Goal: Task Accomplishment & Management: Manage account settings

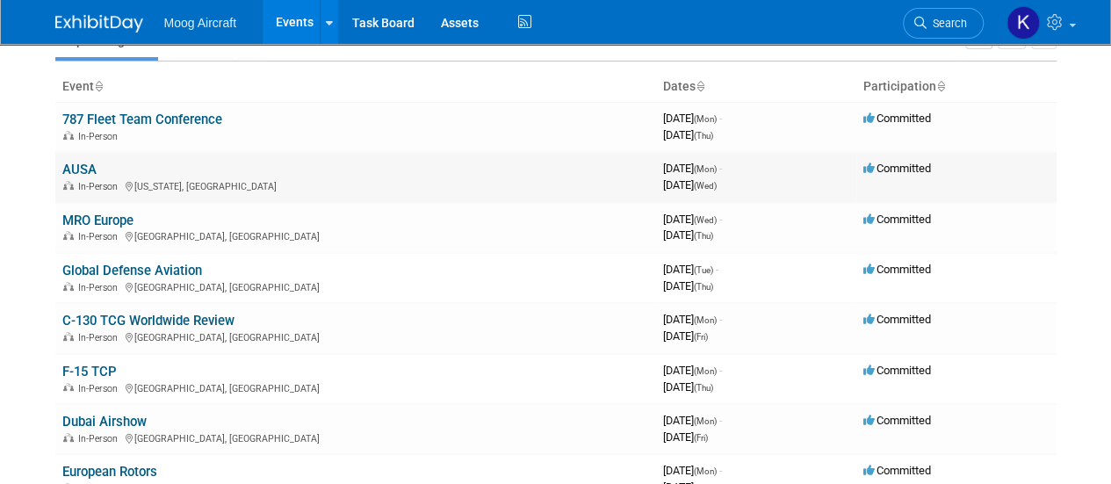
scroll to position [90, 0]
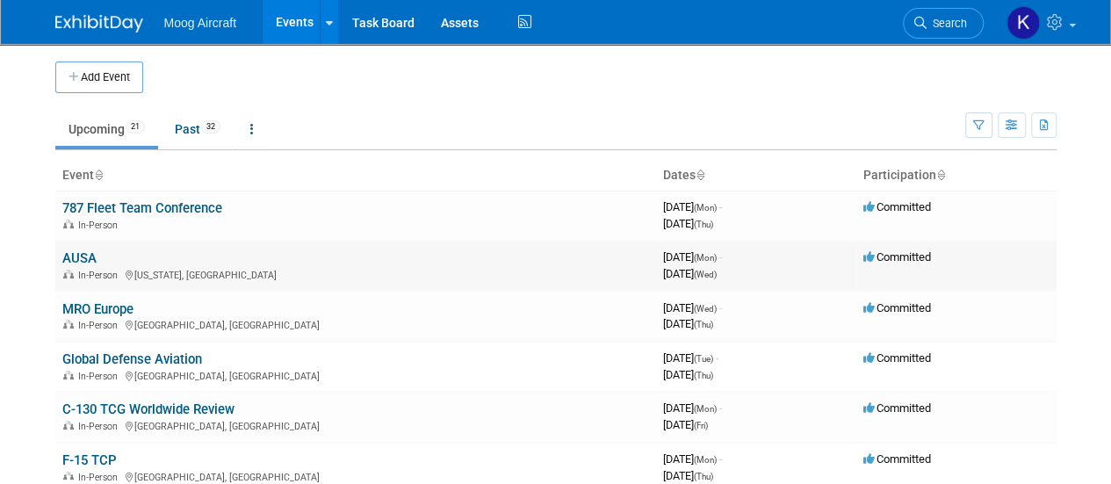
click at [84, 254] on link "AUSA" at bounding box center [79, 258] width 34 height 16
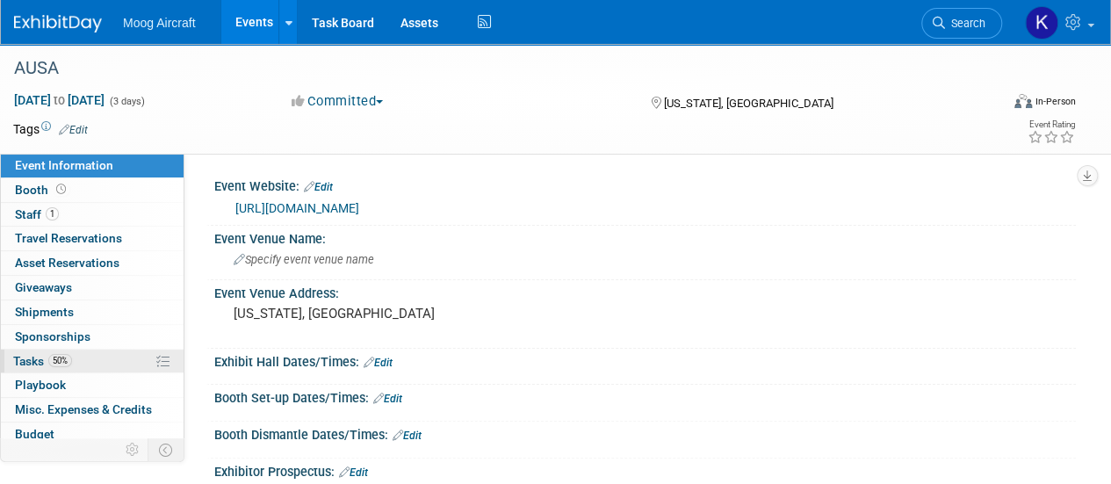
click at [28, 359] on span "Tasks 50%" at bounding box center [42, 361] width 59 height 14
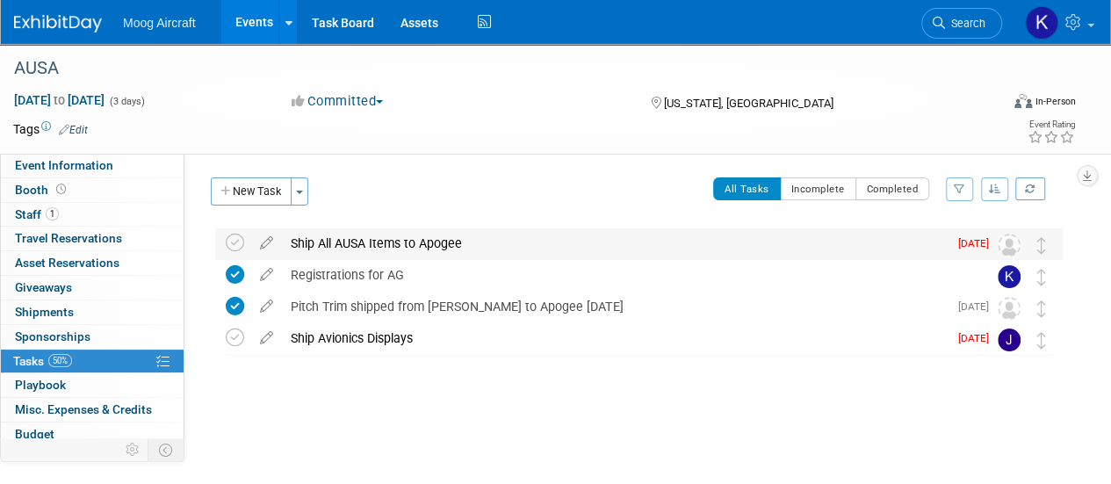
click at [307, 248] on div "Ship All AUSA Items to Apogee" at bounding box center [615, 243] width 666 height 30
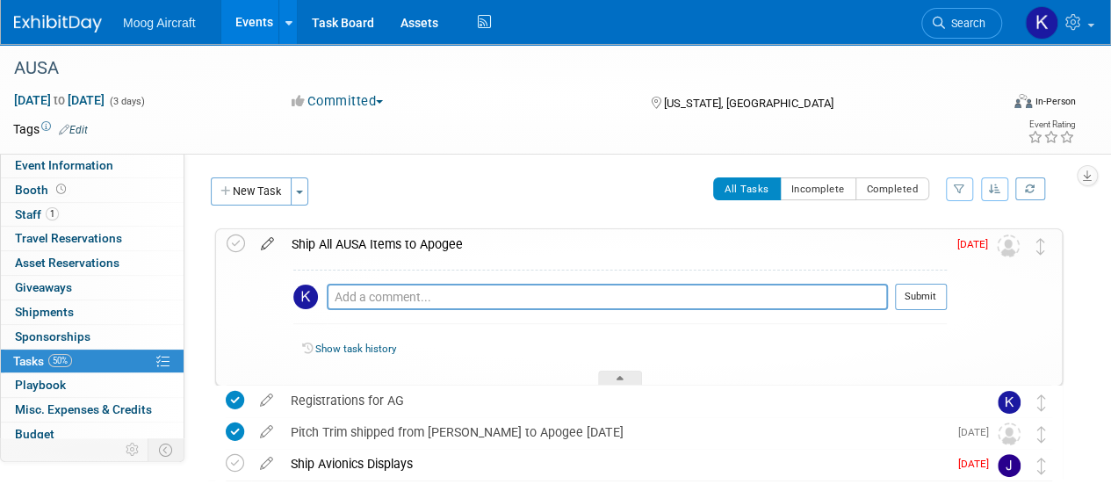
click at [264, 242] on icon at bounding box center [267, 240] width 31 height 22
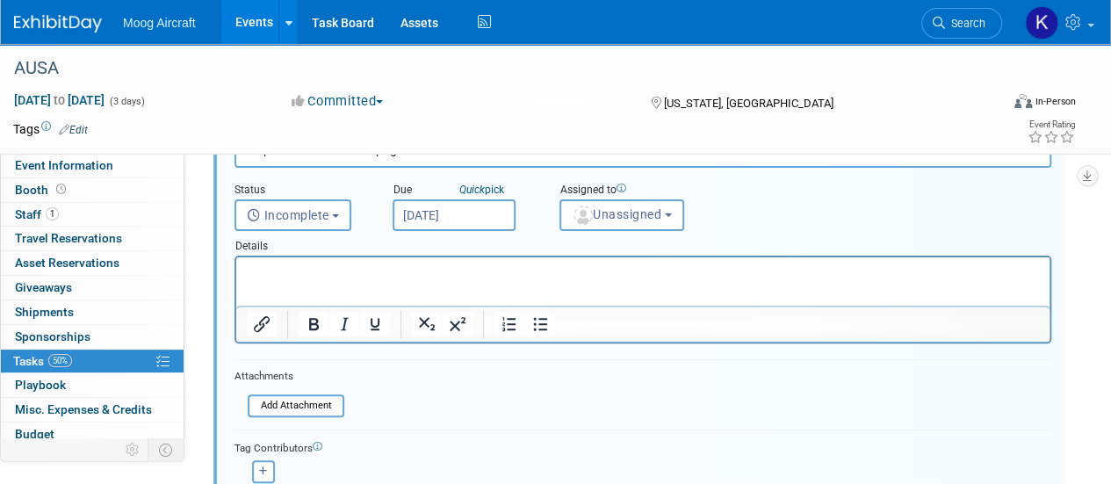
scroll to position [227, 0]
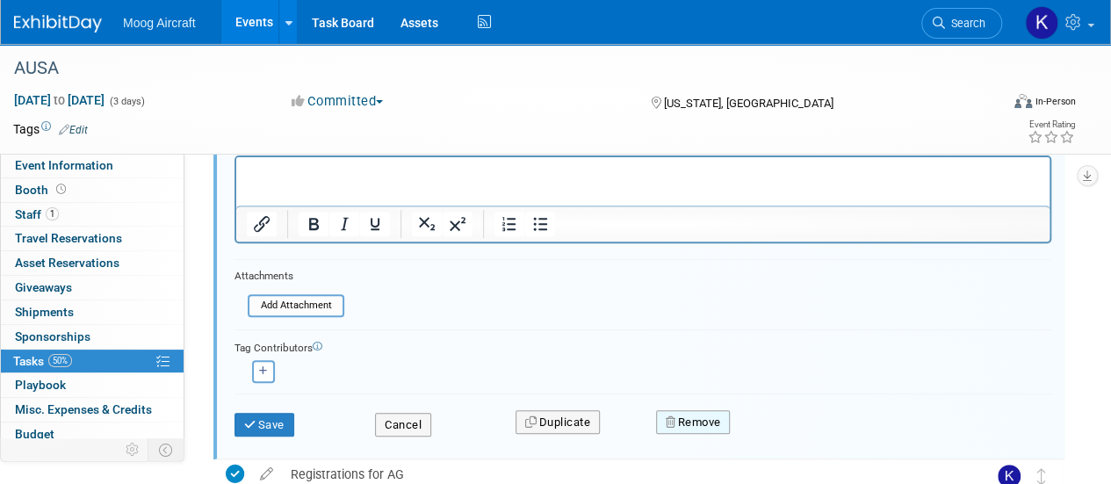
click at [693, 414] on button "Remove" at bounding box center [693, 422] width 75 height 25
click at [790, 430] on link "Yes" at bounding box center [791, 437] width 51 height 28
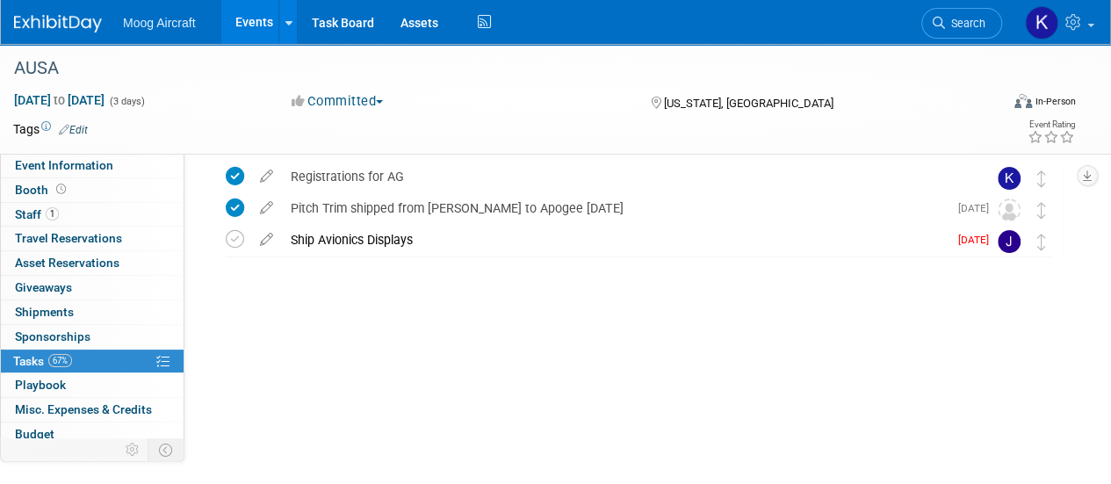
scroll to position [0, 0]
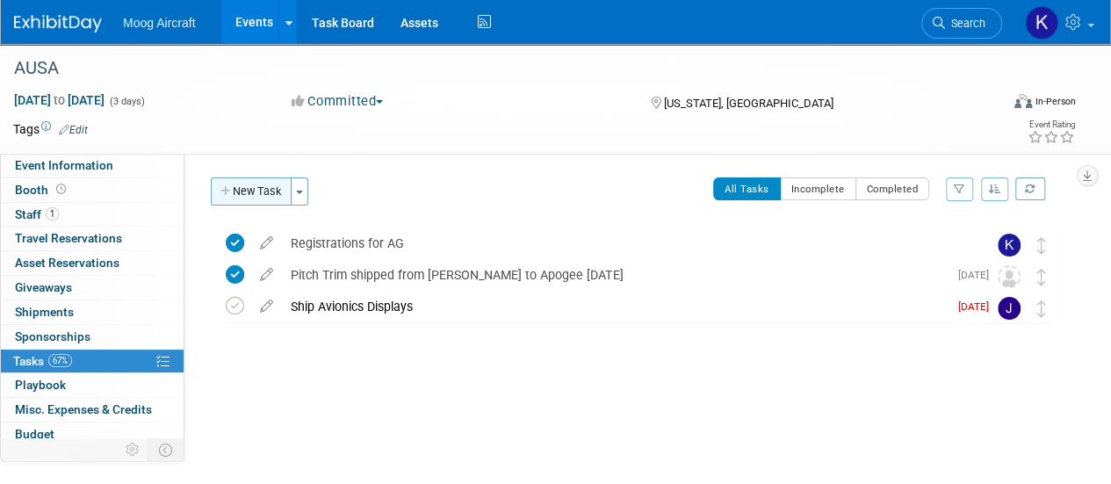
click at [258, 189] on button "New Task" at bounding box center [251, 191] width 81 height 28
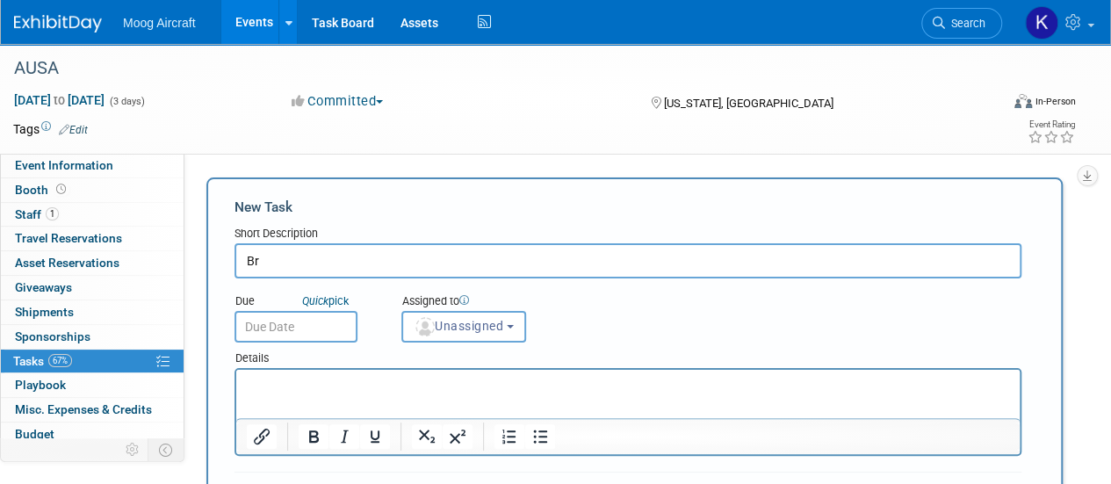
type input "B"
click at [285, 266] on input "Kelsey Bring the Items Below" at bounding box center [628, 260] width 787 height 35
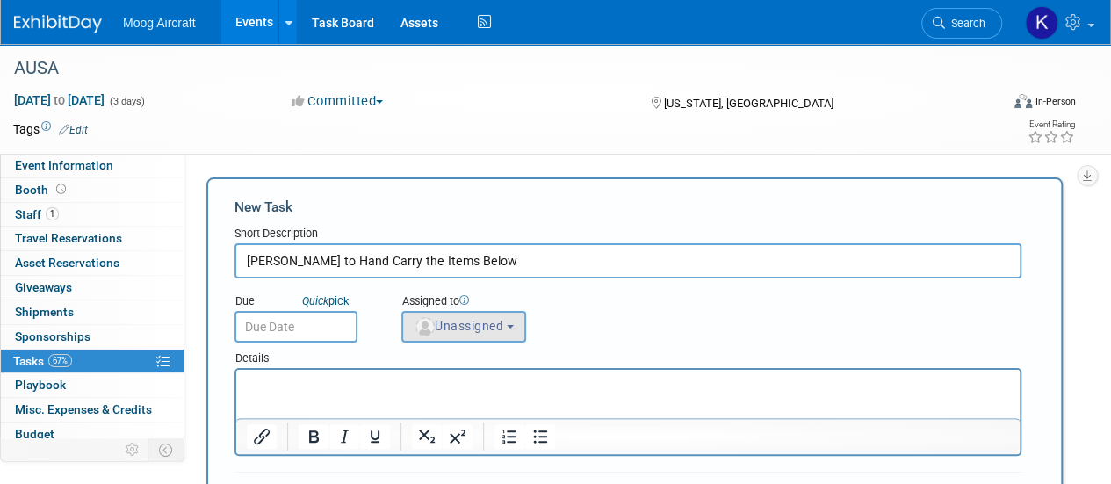
type input "Kelsey to Hand Carry the Items Below"
click at [460, 341] on button "Unassigned" at bounding box center [463, 327] width 125 height 32
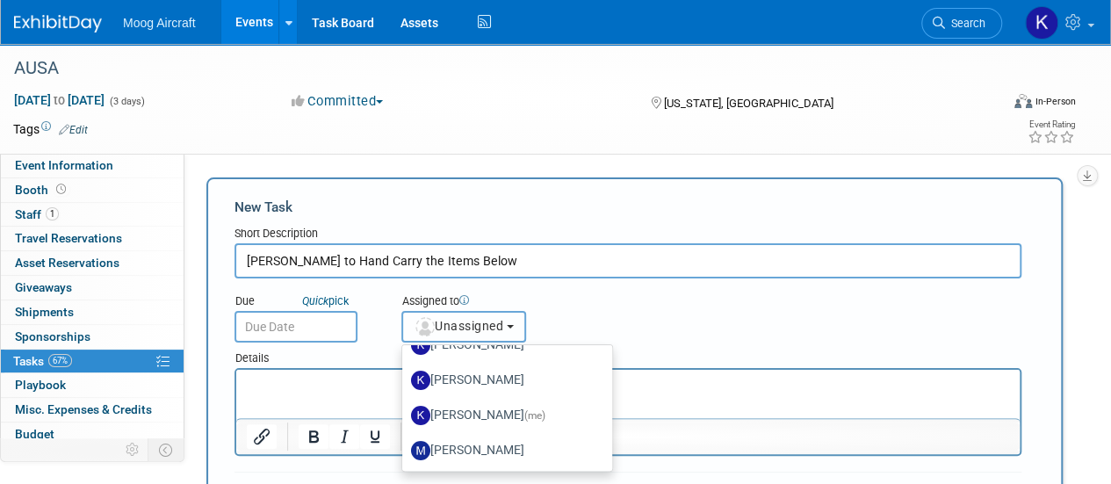
scroll to position [167, 0]
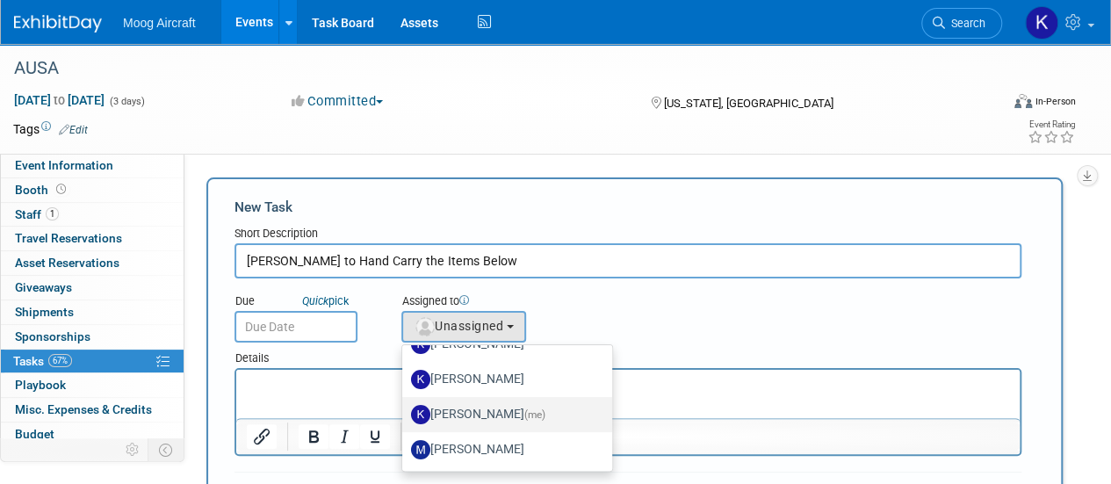
click at [508, 417] on label "Kelsey Blackley (me)" at bounding box center [503, 415] width 184 height 28
click at [405, 417] on input "Kelsey Blackley (me)" at bounding box center [399, 412] width 11 height 11
select select "64ef0a58-04af-4deb-8944-522dab8297dc"
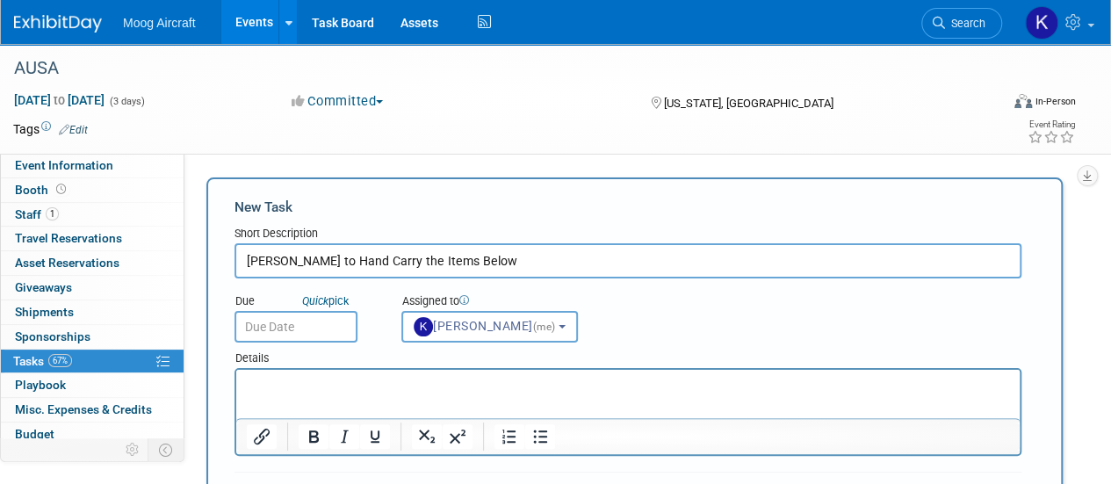
click at [285, 317] on input "text" at bounding box center [296, 327] width 123 height 32
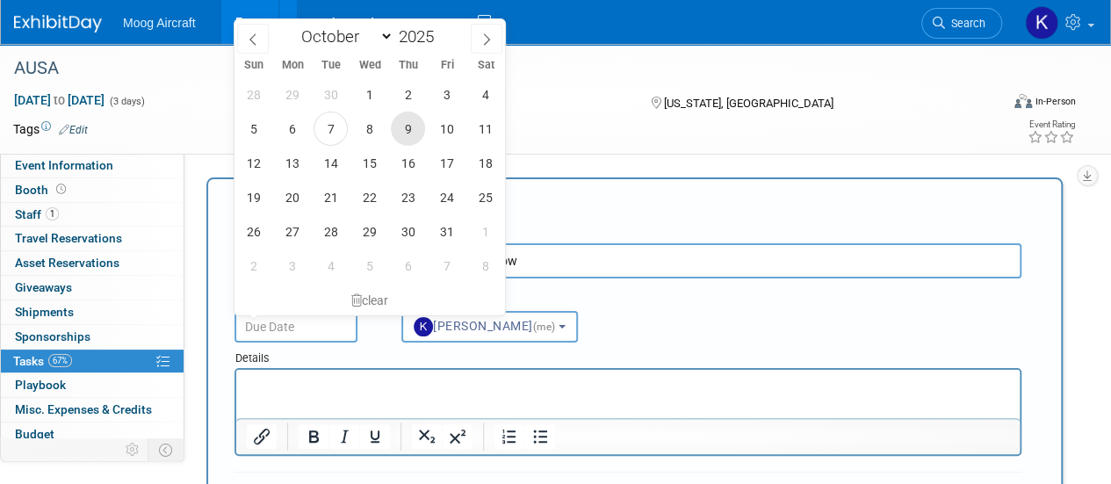
click at [415, 127] on span "9" at bounding box center [408, 129] width 34 height 34
type input "Oct 9, 2025"
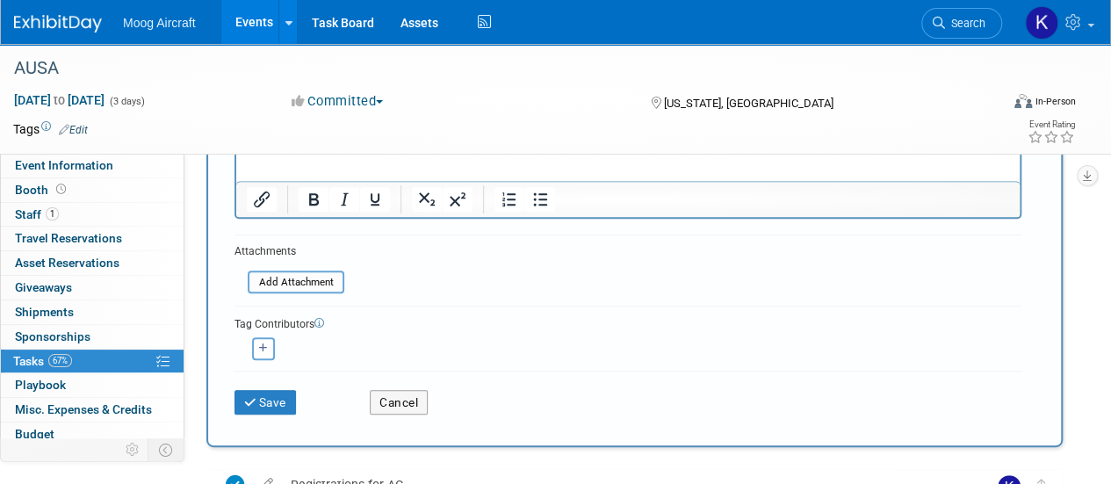
scroll to position [130, 0]
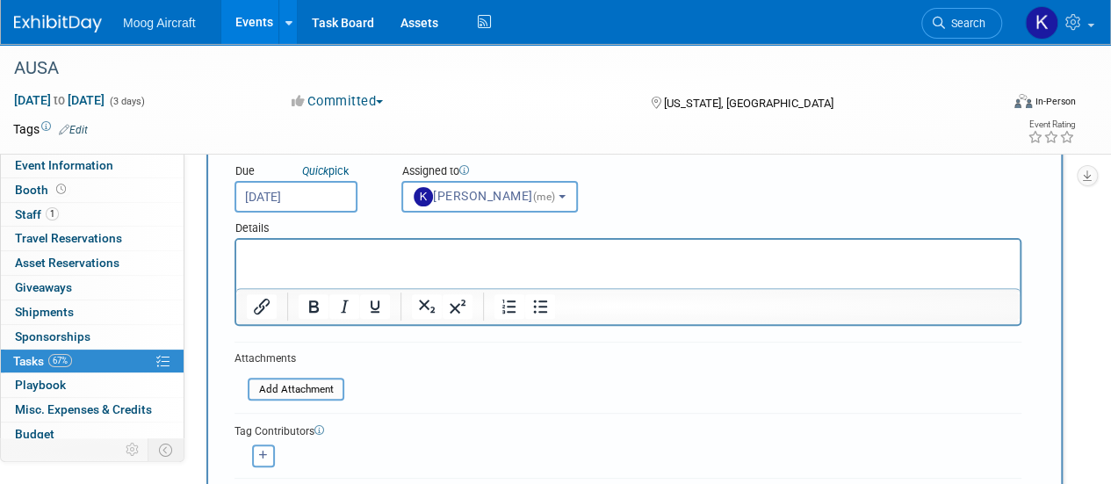
click at [354, 253] on p "Rich Text Area. Press ALT-0 for help." at bounding box center [628, 256] width 763 height 18
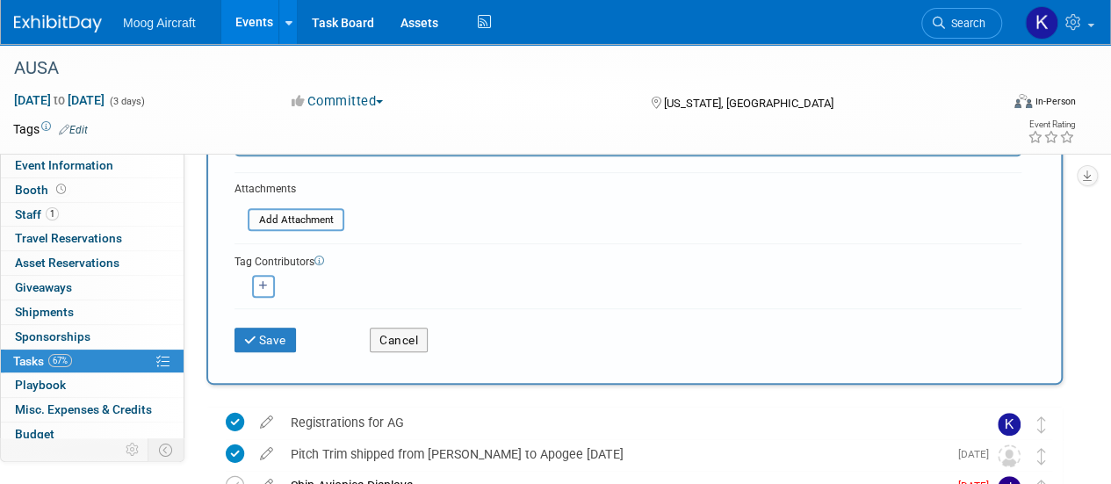
scroll to position [323, 0]
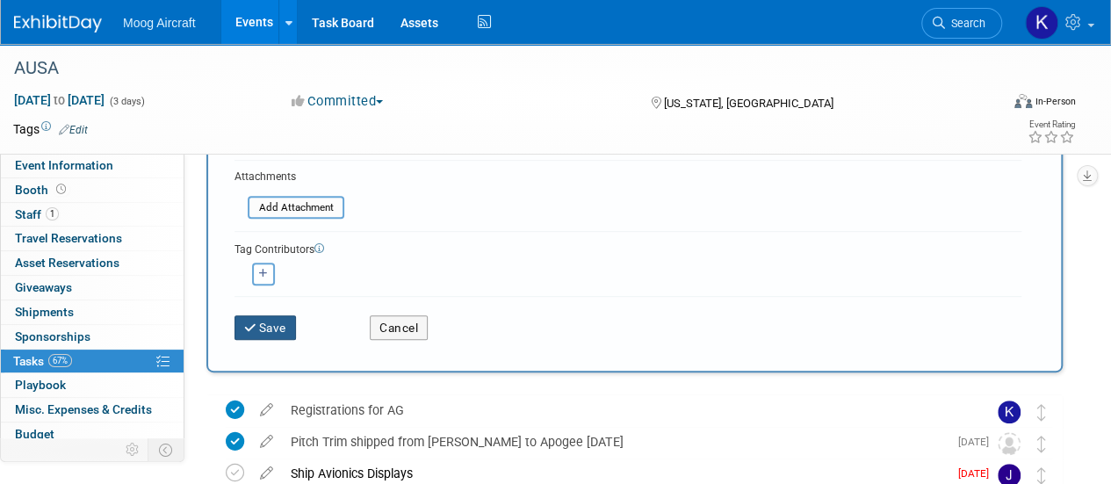
click at [278, 336] on button "Save" at bounding box center [265, 327] width 61 height 25
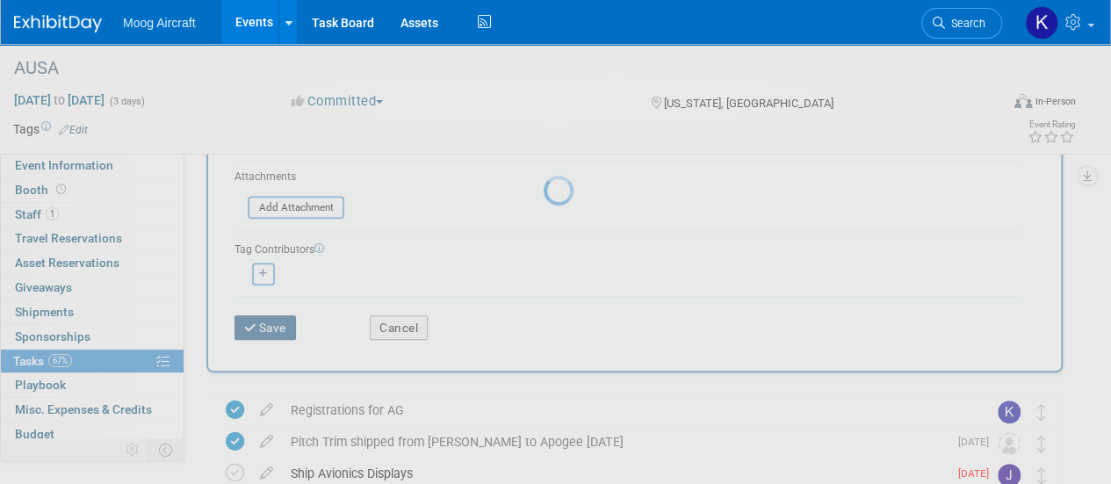
scroll to position [67, 0]
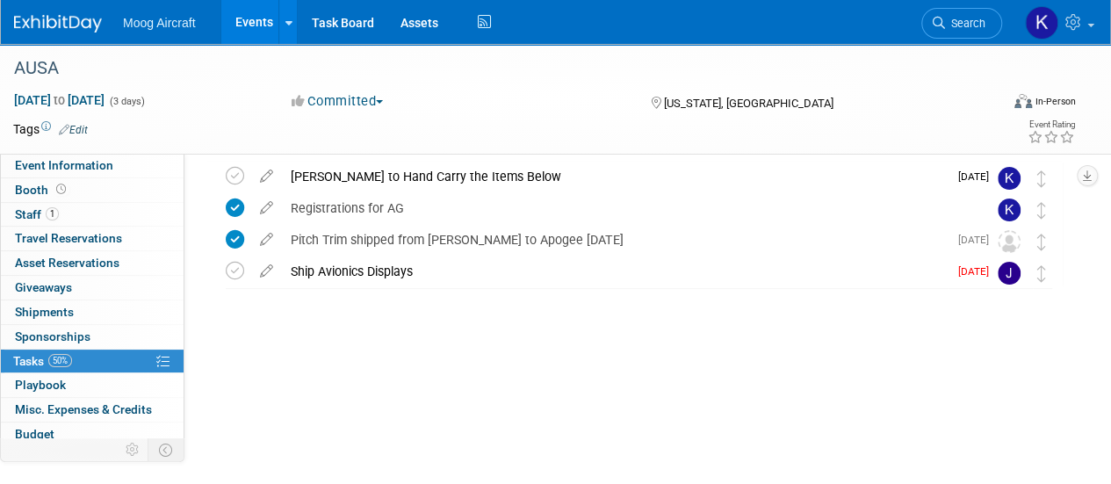
click at [457, 300] on div at bounding box center [634, 305] width 856 height 35
